Goal: Task Accomplishment & Management: Manage account settings

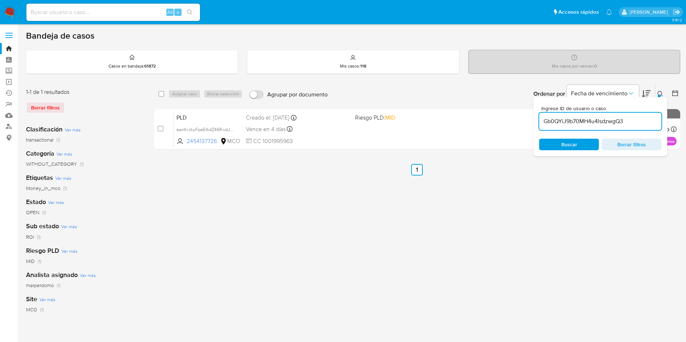
click at [662, 91] on icon at bounding box center [660, 94] width 6 height 6
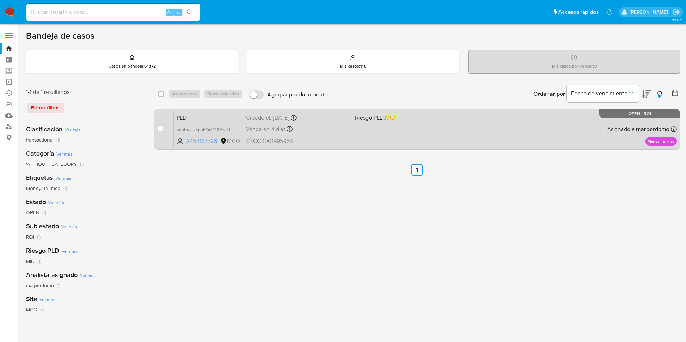
click at [433, 130] on div "PLD aanKrJkuFpaE4idZ46RwdJPq 2454137726 MCO Riesgo PLD: MID Creado el: 12/07/20…" at bounding box center [425, 129] width 503 height 37
click at [333, 142] on span "CC 1001995963" at bounding box center [297, 141] width 103 height 8
click at [159, 129] on input "checkbox" at bounding box center [161, 129] width 6 height 6
checkbox input "true"
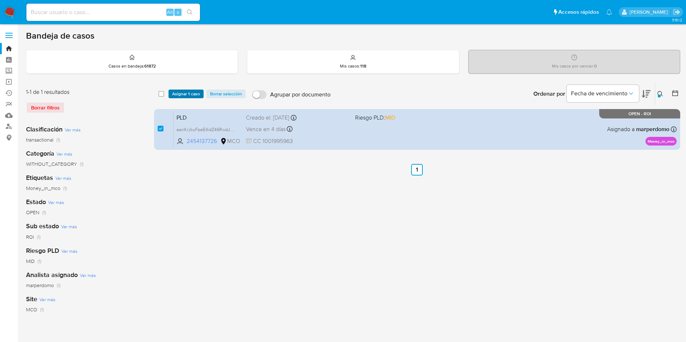
click at [193, 95] on span "Asignar 1 caso" at bounding box center [186, 93] width 28 height 7
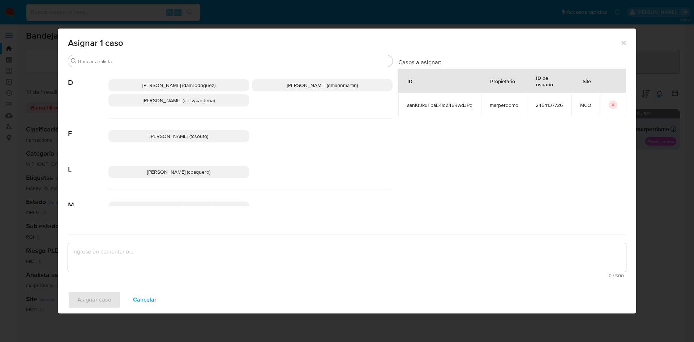
click at [300, 89] on span "David Esteban Marin Martinez (dmarinmartin)" at bounding box center [322, 85] width 71 height 7
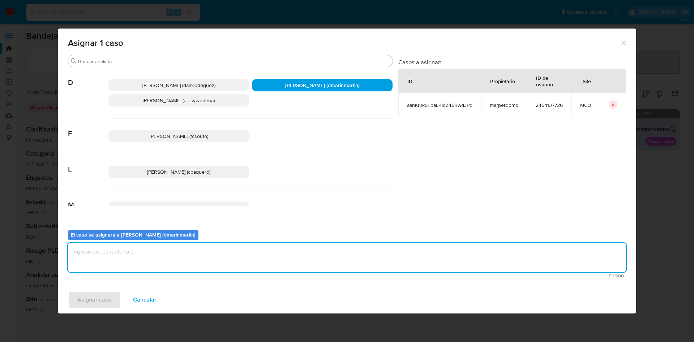
click at [240, 258] on textarea "assign-modal" at bounding box center [347, 257] width 558 height 29
type textarea "Mensaje nvl 2"
click at [68, 291] on button "Asignar caso" at bounding box center [94, 299] width 53 height 17
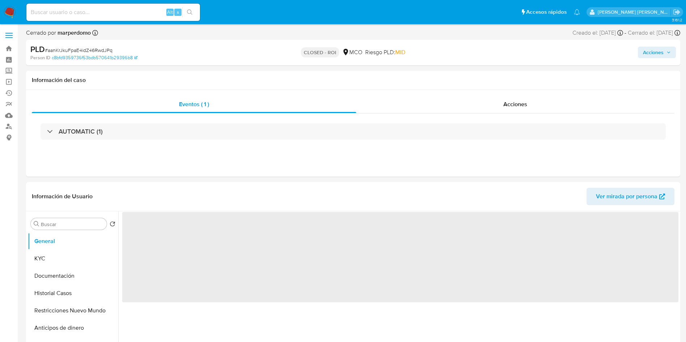
select select "10"
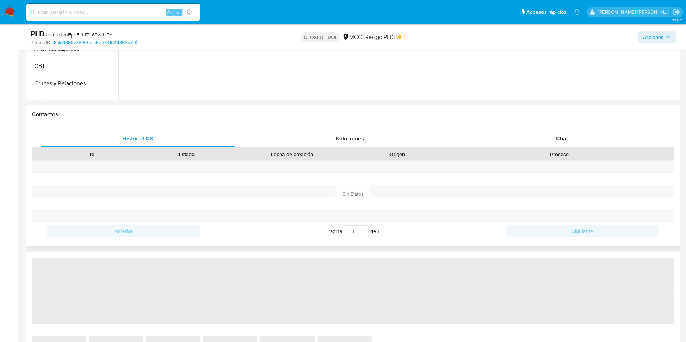
select select "10"
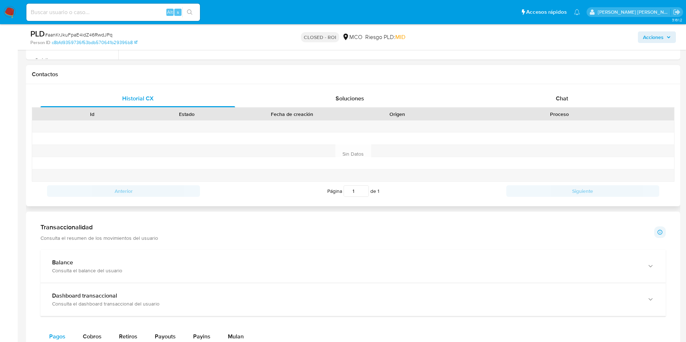
scroll to position [325, 0]
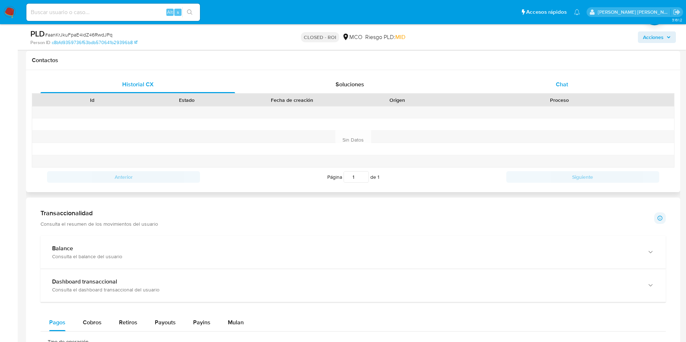
click at [565, 84] on span "Chat" at bounding box center [562, 84] width 12 height 8
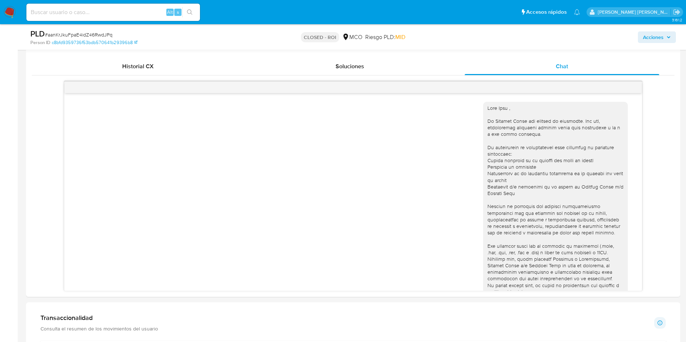
scroll to position [271, 0]
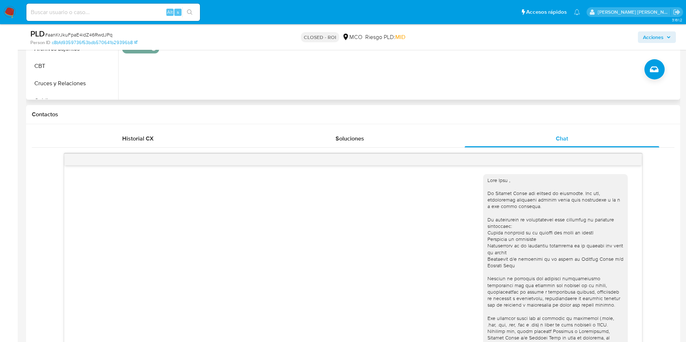
click at [461, 67] on div "ID de usuario 2454137726 Person ID c8bfd9359736f53bdb570641b29396b8 Fecha de Re…" at bounding box center [398, 7] width 560 height 185
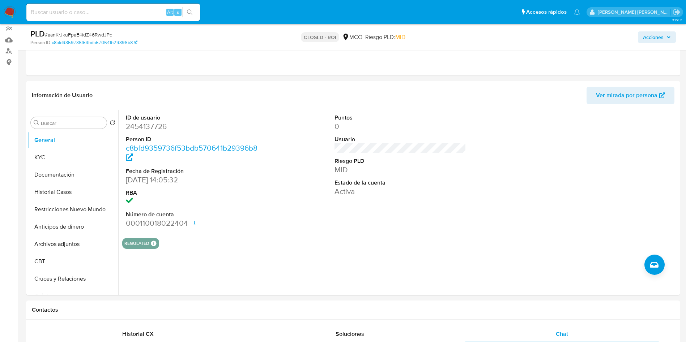
scroll to position [0, 0]
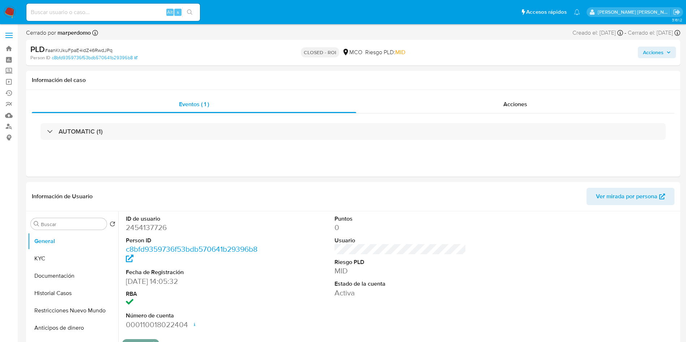
click at [71, 12] on input at bounding box center [113, 12] width 174 height 9
paste input "aanKrJkuFpaE4idZ46RwdJPq"
type input "aanKrJkuFpaE4idZ46RwdJPq"
click at [11, 44] on link "Bandeja" at bounding box center [43, 48] width 86 height 11
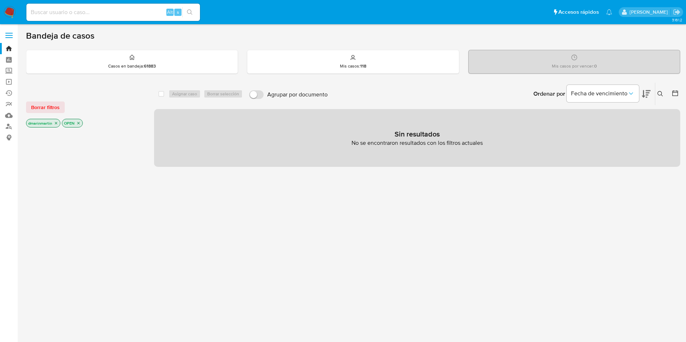
click at [54, 121] on icon "close-filter" at bounding box center [56, 123] width 4 height 4
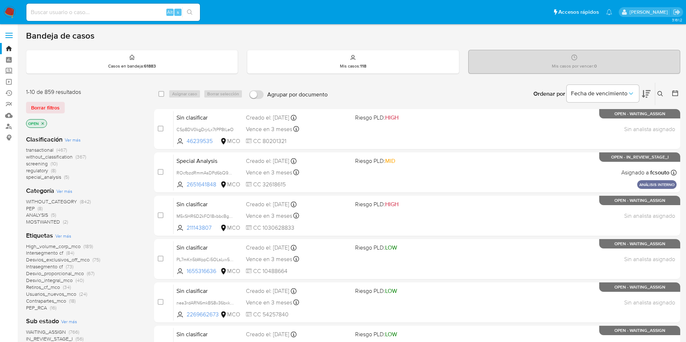
click at [44, 124] on icon "close-filter" at bounding box center [43, 124] width 4 height 4
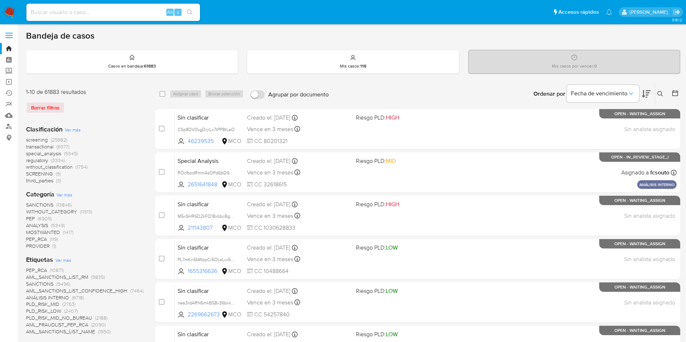
click at [667, 91] on div at bounding box center [673, 94] width 13 height 22
click at [666, 91] on button at bounding box center [661, 94] width 12 height 9
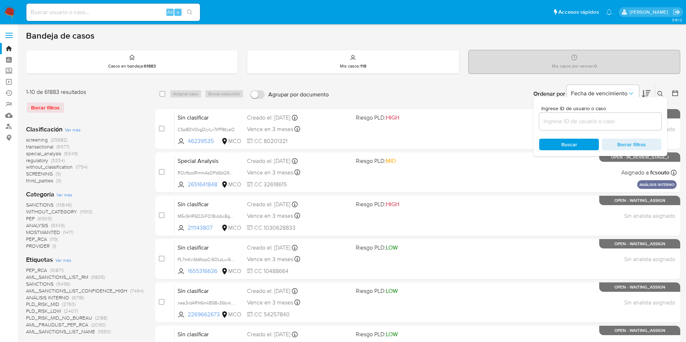
click at [623, 114] on div at bounding box center [600, 121] width 122 height 17
click at [597, 122] on input at bounding box center [600, 121] width 122 height 9
paste input "aanKrJkuFpaE4idZ46RwdJPq"
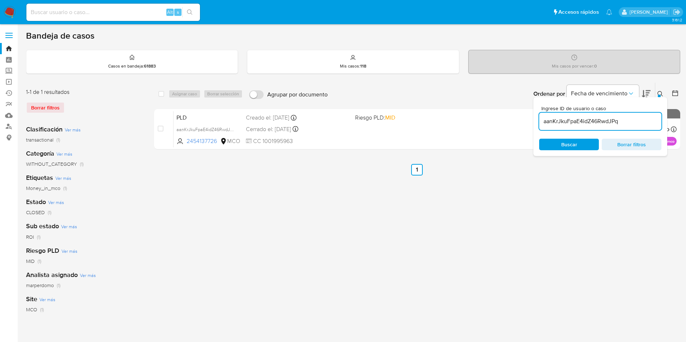
click at [661, 94] on icon at bounding box center [660, 94] width 6 height 6
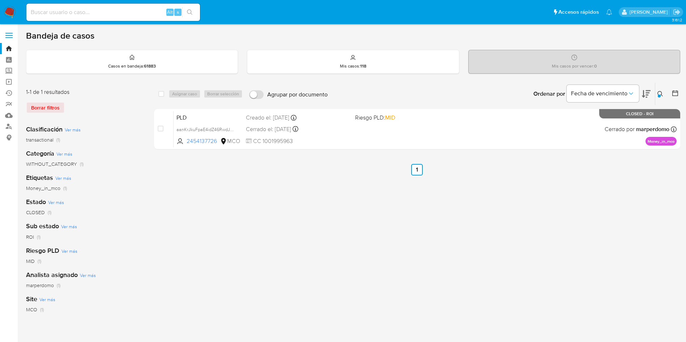
click at [661, 91] on icon at bounding box center [660, 94] width 6 height 6
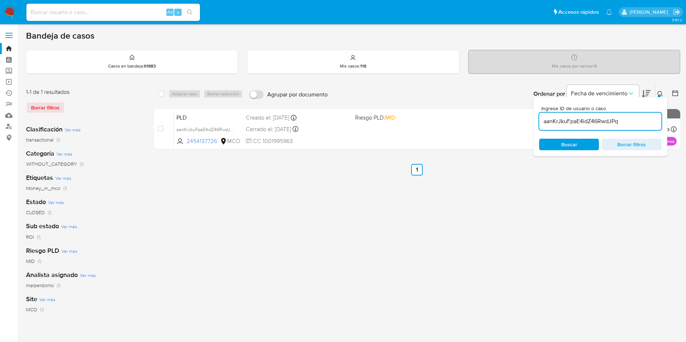
drag, startPoint x: 579, startPoint y: 127, endPoint x: 580, endPoint y: 123, distance: 4.6
click at [580, 126] on div "aanKrJkuFpaE4idZ46RwdJPq" at bounding box center [600, 121] width 122 height 17
click at [580, 123] on input "aanKrJkuFpaE4idZ46RwdJPq" at bounding box center [600, 121] width 122 height 9
paste input "Gb0QYiJ9b70MH4u4lsdzwgQ3"
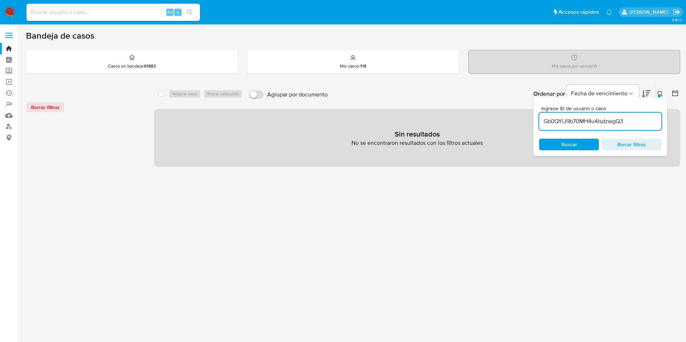
click at [633, 132] on div "Ingrese ID de usuario o caso Gb0QYiJ9b70MH4u4lsdzwgQ3 Buscar Borrar filtros" at bounding box center [600, 126] width 134 height 59
click at [631, 120] on input "Gb0QYiJ9b70MH4u4lsdzwgQ3" at bounding box center [600, 121] width 122 height 9
type input "Gb0QYiJ9b70MH4u4lsdzwgQ3"
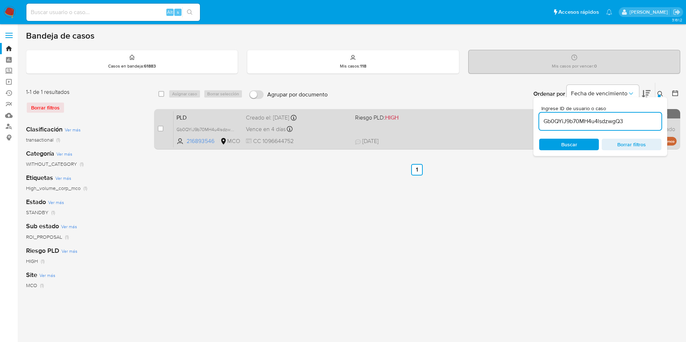
drag, startPoint x: 161, startPoint y: 126, endPoint x: 171, endPoint y: 109, distance: 19.9
click at [161, 125] on div "case-item-checkbox" at bounding box center [161, 128] width 6 height 7
click at [161, 129] on input "checkbox" at bounding box center [161, 129] width 6 height 6
checkbox input "true"
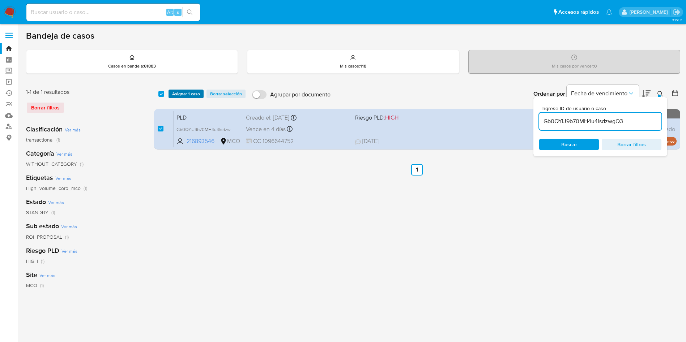
click at [188, 95] on span "Asignar 1 caso" at bounding box center [186, 93] width 28 height 7
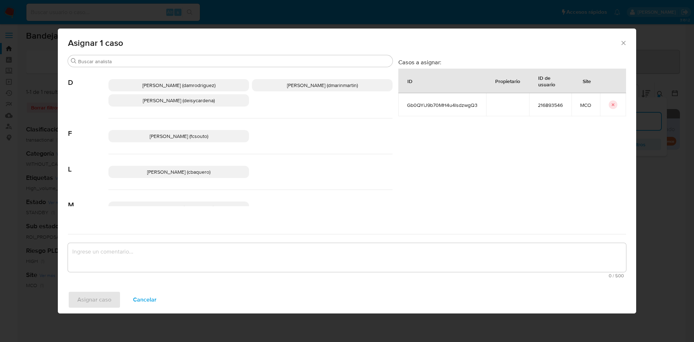
click at [313, 85] on span "David Esteban Marin Martinez (dmarinmartin)" at bounding box center [322, 85] width 71 height 7
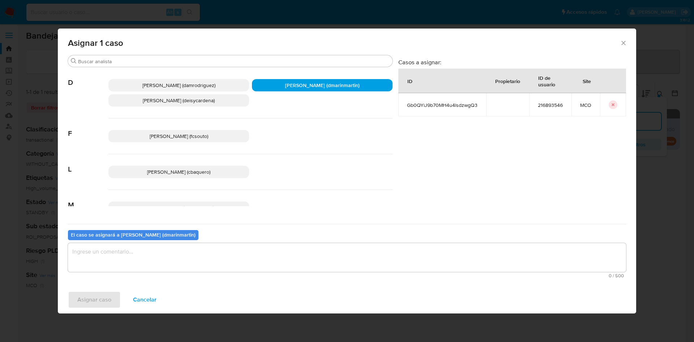
click at [337, 250] on textarea "assign-modal" at bounding box center [347, 257] width 558 height 29
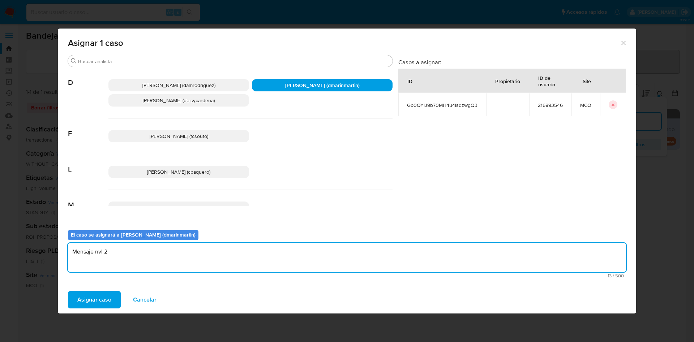
type textarea "Mensaje nvl 2"
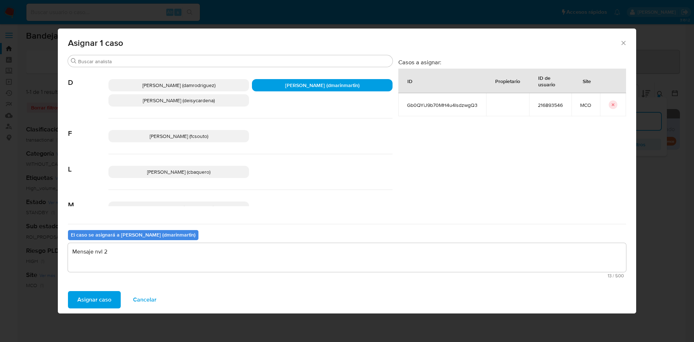
click at [68, 291] on button "Asignar caso" at bounding box center [94, 299] width 53 height 17
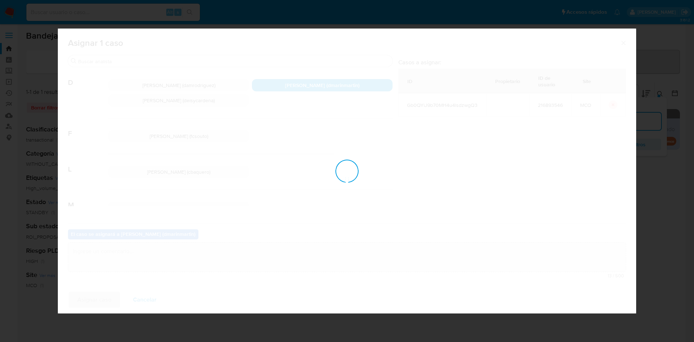
checkbox input "false"
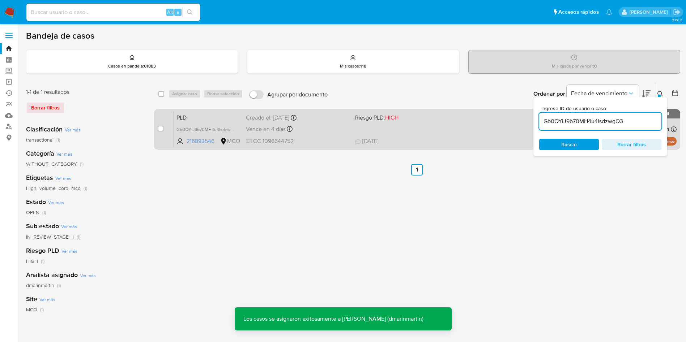
click at [326, 129] on div "Vence en 4 días Vence el 10/10/2025 05:05:22" at bounding box center [297, 129] width 103 height 10
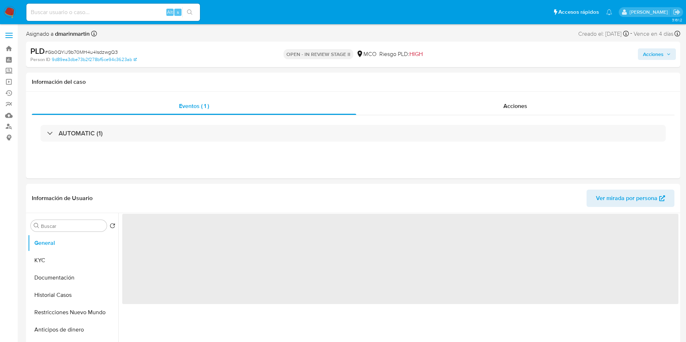
select select "10"
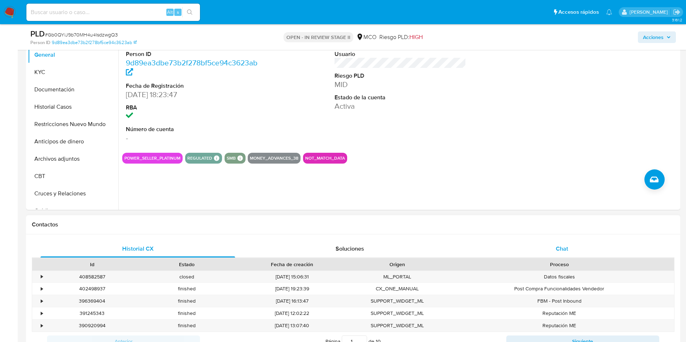
click at [557, 252] on span "Chat" at bounding box center [562, 249] width 12 height 8
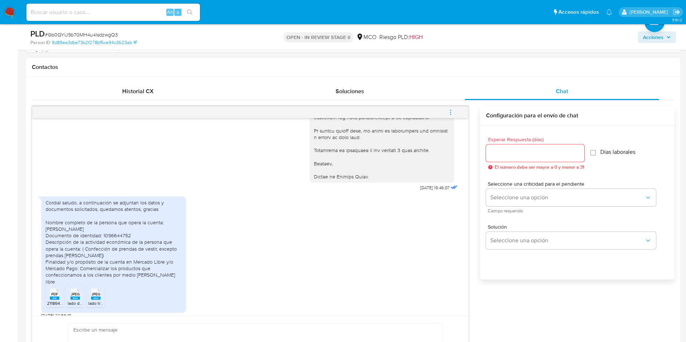
scroll to position [380, 0]
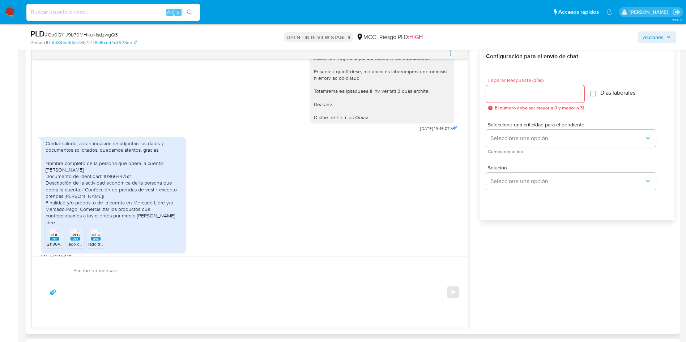
click at [212, 291] on textarea at bounding box center [253, 293] width 360 height 56
click at [565, 94] on input "Esperar Respuesta (días)" at bounding box center [535, 93] width 98 height 9
type input "3"
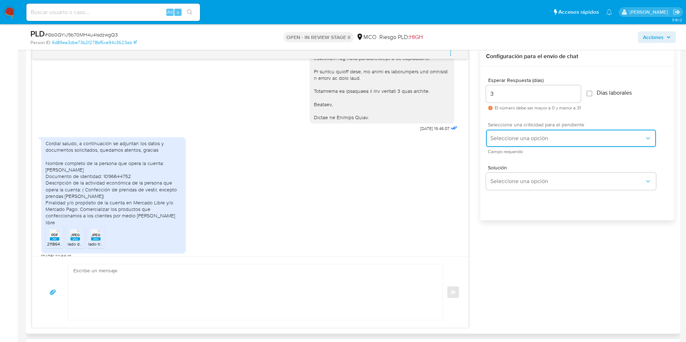
click at [525, 140] on span "Seleccione una opción" at bounding box center [567, 138] width 154 height 7
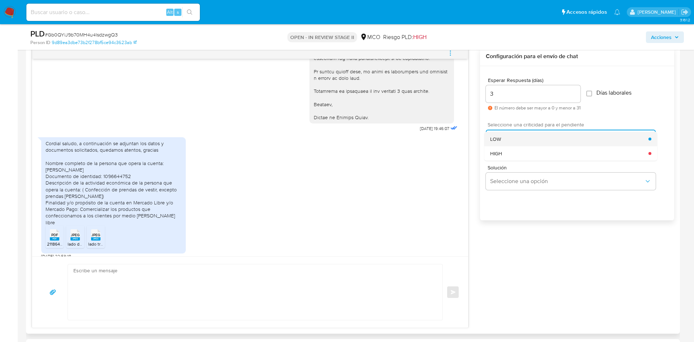
click at [536, 139] on div "LOW" at bounding box center [569, 139] width 158 height 14
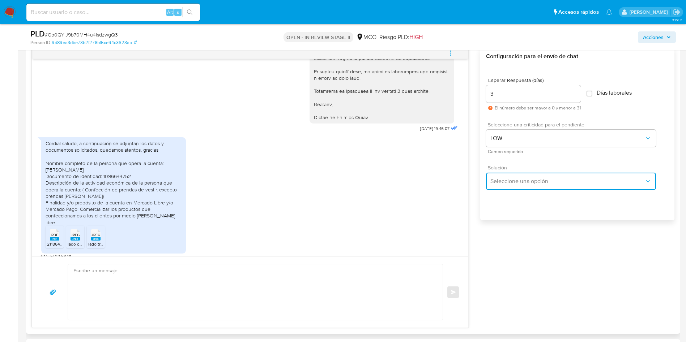
click at [531, 180] on span "Seleccione una opción" at bounding box center [567, 181] width 154 height 7
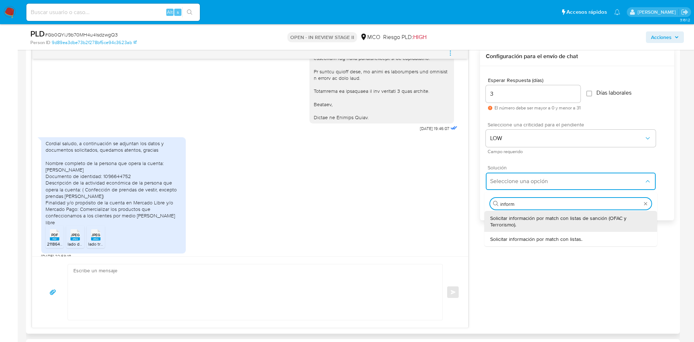
click at [510, 200] on div "Buscar inform" at bounding box center [570, 204] width 161 height 12
click at [509, 203] on input "inform" at bounding box center [571, 204] width 141 height 7
click at [527, 204] on input "solicitud" at bounding box center [571, 204] width 141 height 7
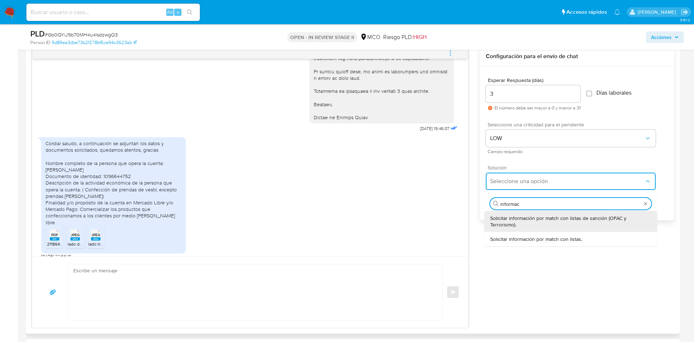
type input "informaci"
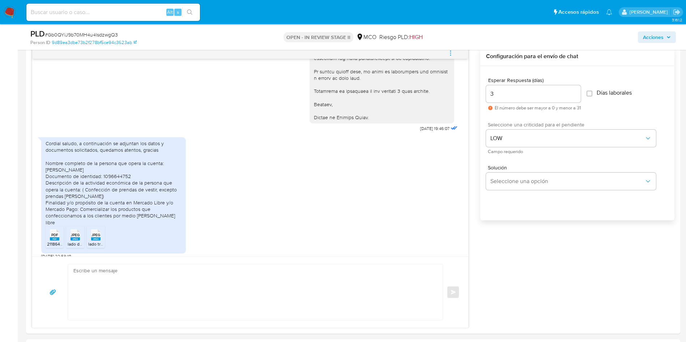
click at [549, 154] on div "Seleccione una criticidad para el pendiente LOW Campo requerido" at bounding box center [577, 137] width 183 height 43
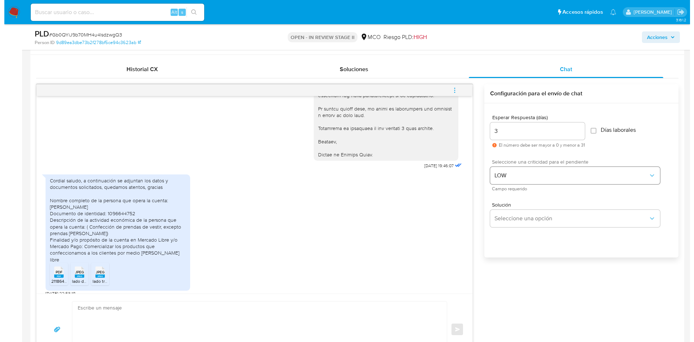
scroll to position [325, 0]
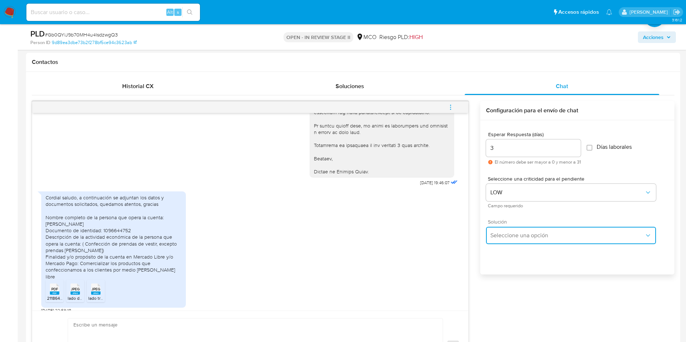
click at [524, 235] on span "Seleccione una opción" at bounding box center [567, 235] width 154 height 7
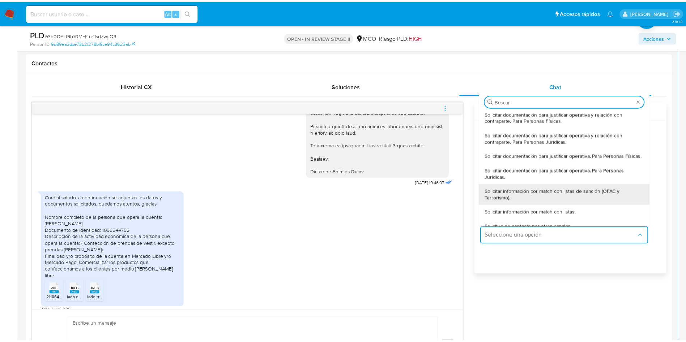
scroll to position [0, 0]
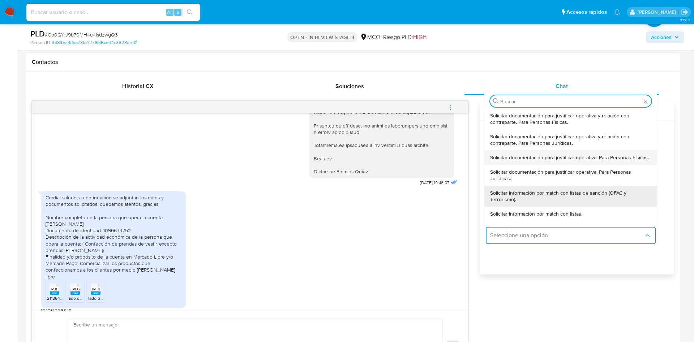
click at [583, 161] on span "Solicitar documentación para justificar operativa. Para Personas Físicas." at bounding box center [569, 157] width 159 height 7
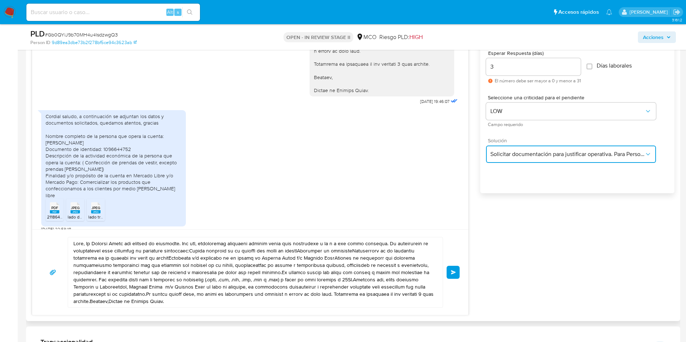
scroll to position [542, 0]
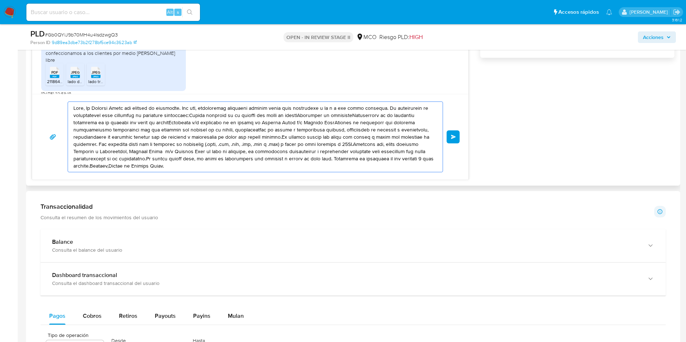
click at [111, 131] on textarea at bounding box center [253, 137] width 360 height 70
paste textarea "Jaime , Gracias por la respuesta al contacto anterior, Para culminar con nuestr…"
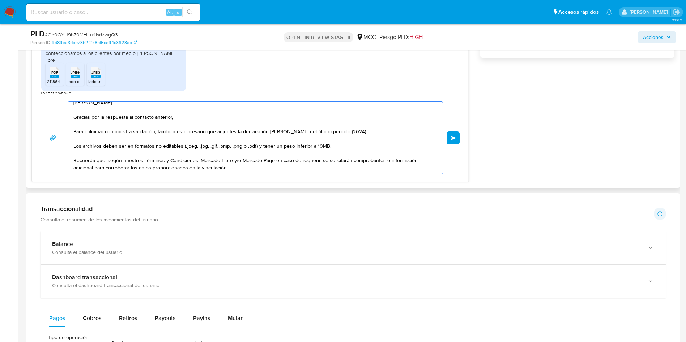
scroll to position [0, 0]
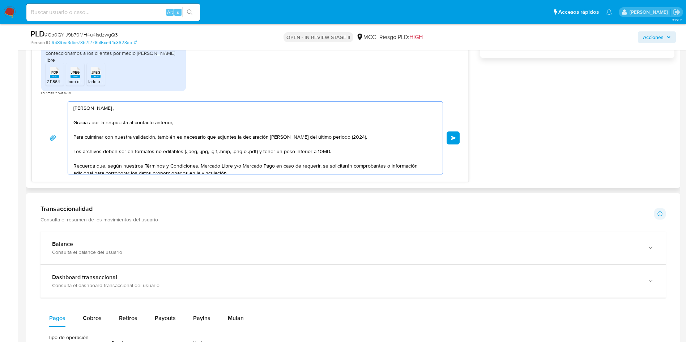
click at [109, 117] on textarea "Hola Jaime , Gracias por la respuesta al contacto anterior, Para culminar con n…" at bounding box center [253, 138] width 360 height 72
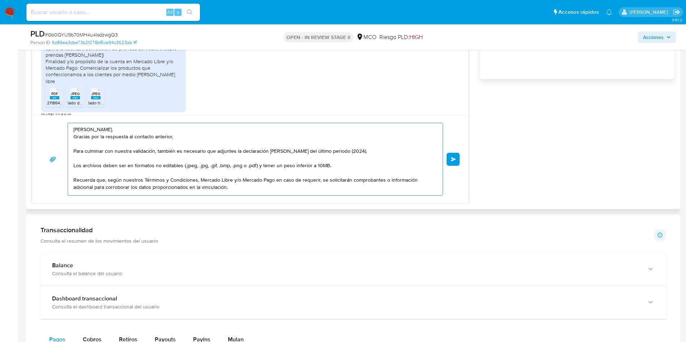
scroll to position [488, 0]
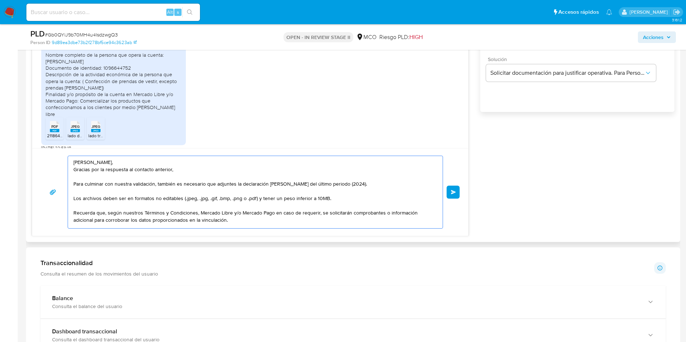
click at [73, 199] on div "Hola Jaime, Gracias por la respuesta al contacto anterior, Para culminar con nu…" at bounding box center [253, 192] width 371 height 72
click at [74, 200] on textarea "Hola Jaime, Gracias por la respuesta al contacto anterior, Para culminar con nu…" at bounding box center [253, 192] width 360 height 72
click at [152, 201] on textarea "Hola Jaime, Gracias por la respuesta al contacto anterior, Para culminar con nu…" at bounding box center [253, 192] width 360 height 72
drag, startPoint x: 291, startPoint y: 200, endPoint x: 342, endPoint y: 199, distance: 51.0
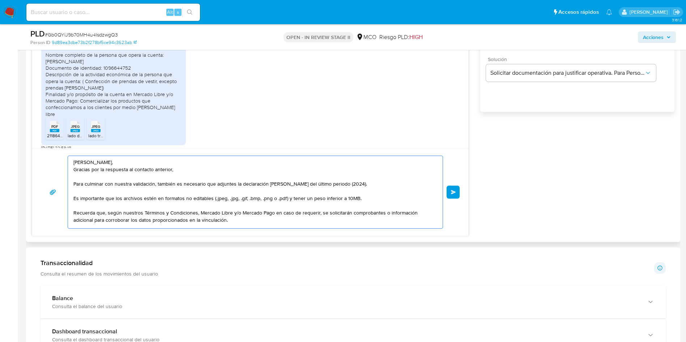
click at [342, 199] on textarea "Hola Jaime, Gracias por la respuesta al contacto anterior, Para culminar con nu…" at bounding box center [253, 192] width 360 height 72
drag, startPoint x: 344, startPoint y: 197, endPoint x: 355, endPoint y: 215, distance: 20.5
click at [345, 198] on textarea "Hola Jaime, Gracias por la respuesta al contacto anterior, Para culminar con nu…" at bounding box center [253, 192] width 360 height 72
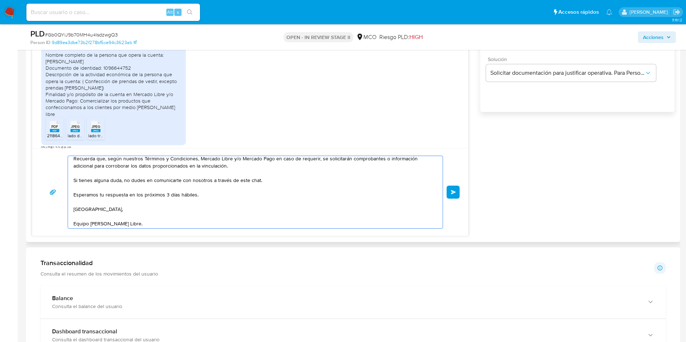
scroll to position [56, 0]
click at [115, 209] on textarea "Hola Jaime, Gracias por la respuesta al contacto anterior, Para culminar con nu…" at bounding box center [253, 192] width 360 height 72
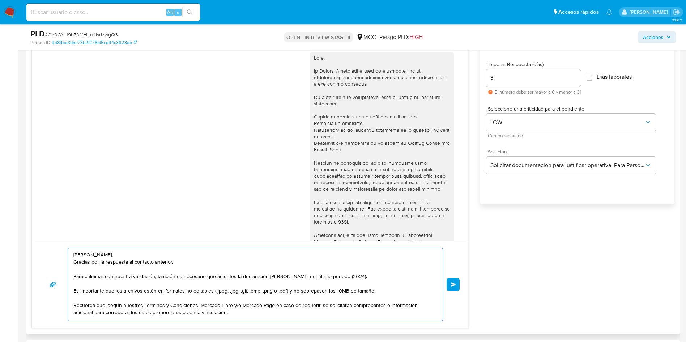
scroll to position [380, 0]
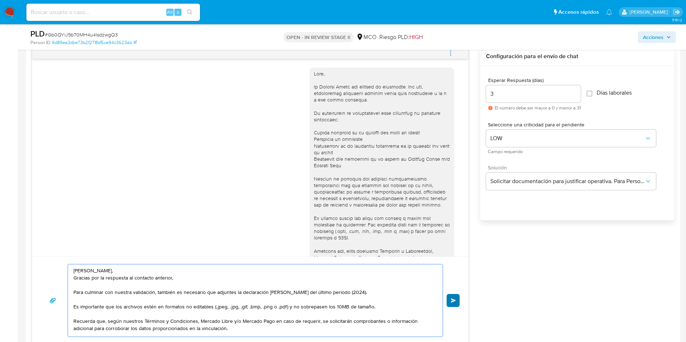
type textarea "[PERSON_NAME], Gracias por la respuesta al contacto anterior, Para culminar con…"
click at [456, 301] on span "Enviar" at bounding box center [453, 301] width 5 height 4
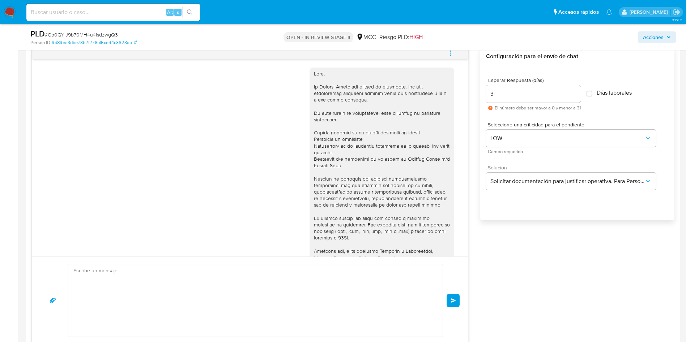
scroll to position [385, 0]
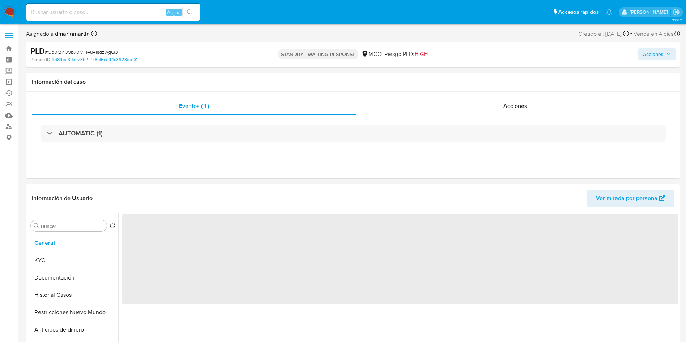
select select "10"
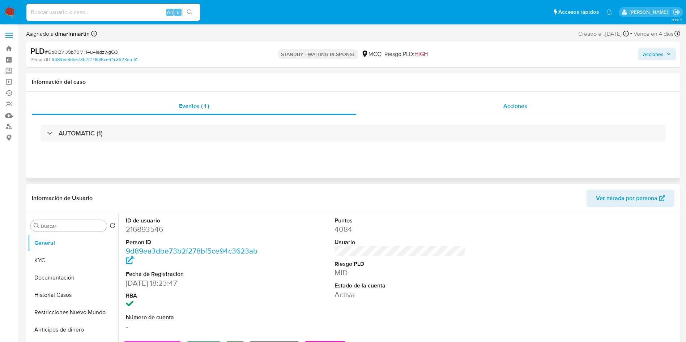
click at [514, 109] on span "Acciones" at bounding box center [515, 106] width 24 height 8
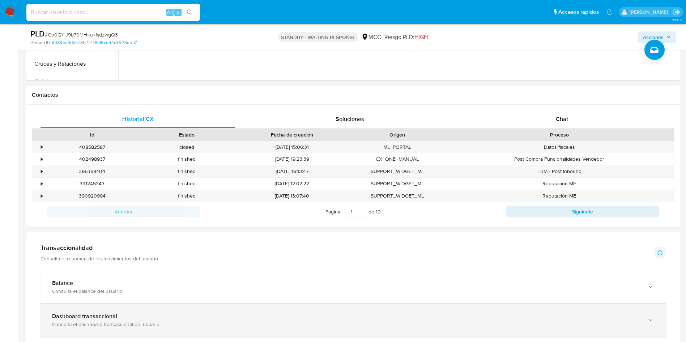
scroll to position [325, 0]
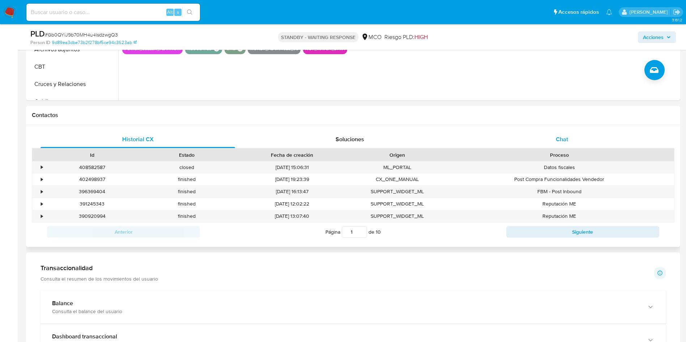
click at [553, 142] on div "Chat" at bounding box center [562, 139] width 195 height 17
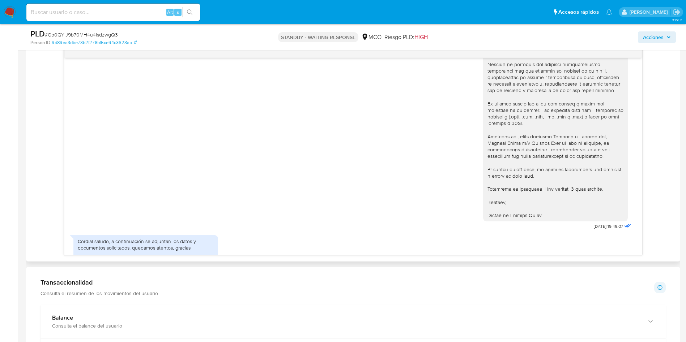
scroll to position [5, 0]
